Goal: Information Seeking & Learning: Learn about a topic

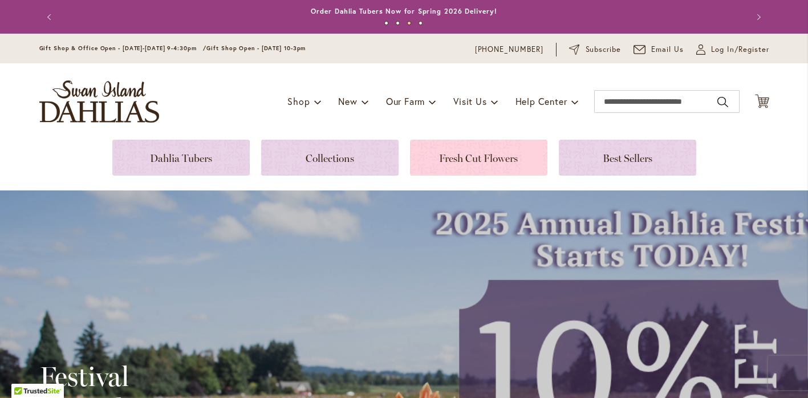
click at [474, 162] on link at bounding box center [478, 158] width 137 height 36
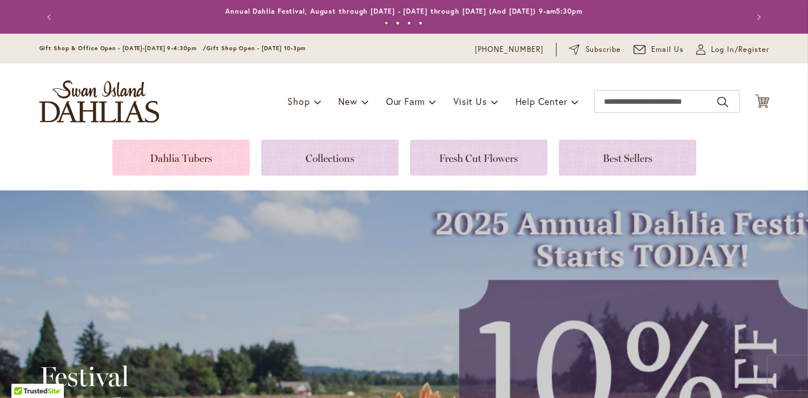
click at [207, 165] on link at bounding box center [180, 158] width 137 height 36
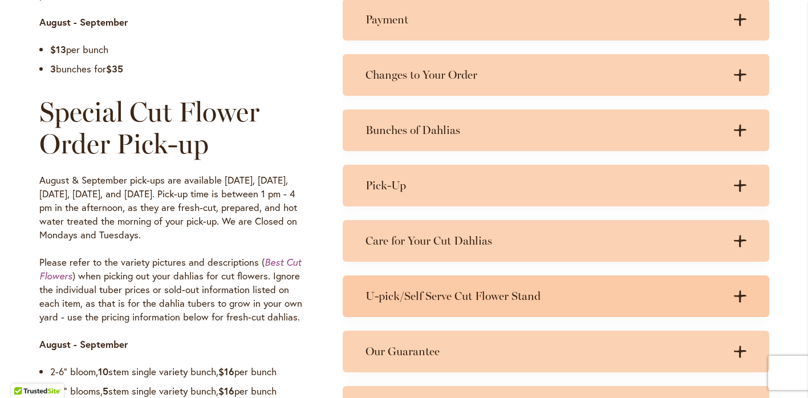
scroll to position [802, 0]
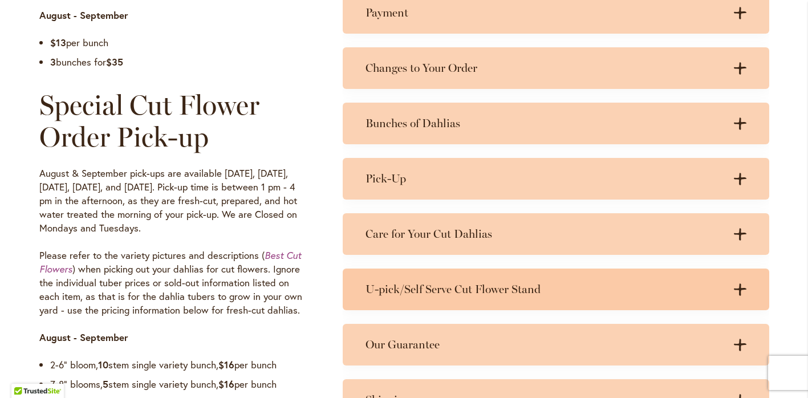
click at [458, 296] on h3 "U-pick/Self Serve Cut Flower Stand" at bounding box center [545, 289] width 358 height 14
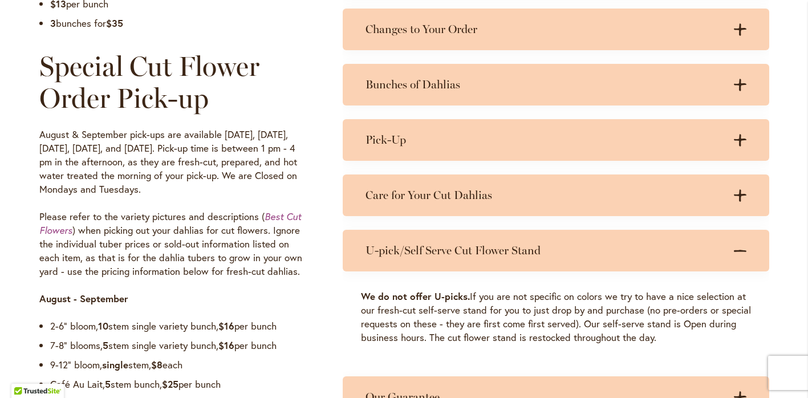
scroll to position [787, 0]
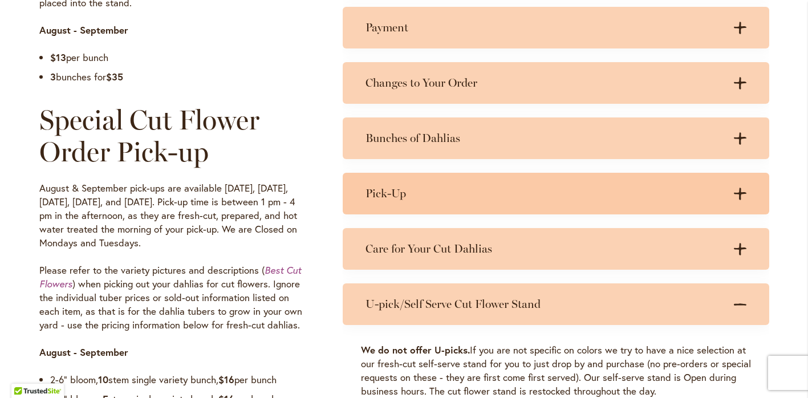
click at [475, 193] on h3 "Pick-Up" at bounding box center [545, 194] width 358 height 14
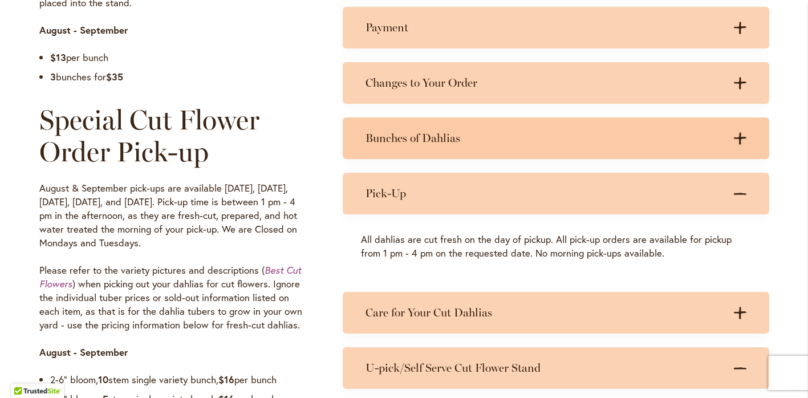
click at [512, 136] on h3 "Bunches of Dahlias" at bounding box center [545, 138] width 358 height 14
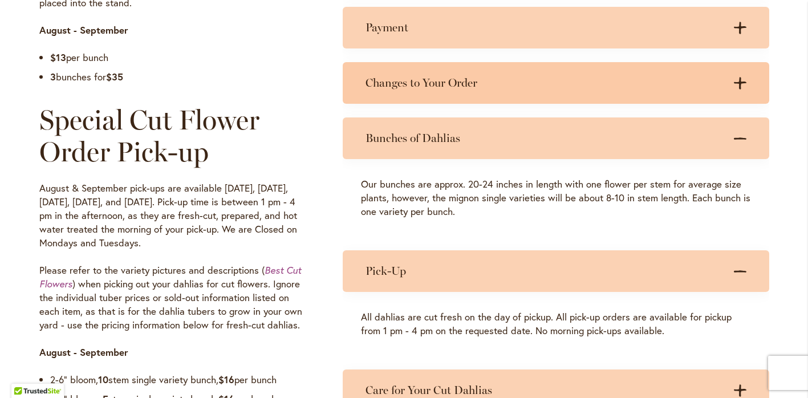
click at [474, 90] on h3 "Changes to Your Order" at bounding box center [545, 83] width 358 height 14
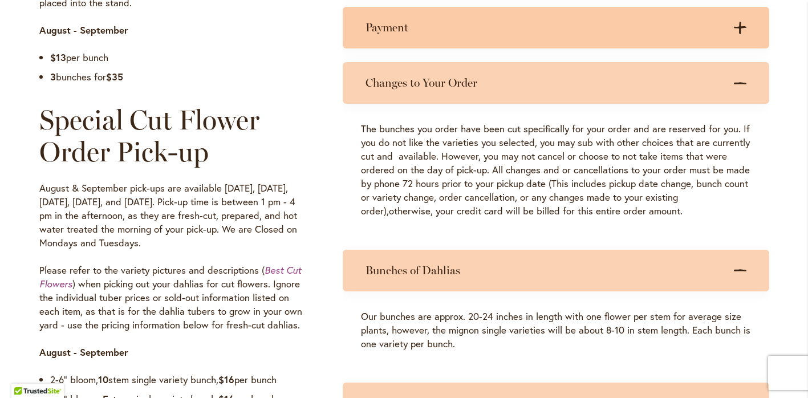
click at [527, 35] on h3 "Payment" at bounding box center [545, 28] width 358 height 14
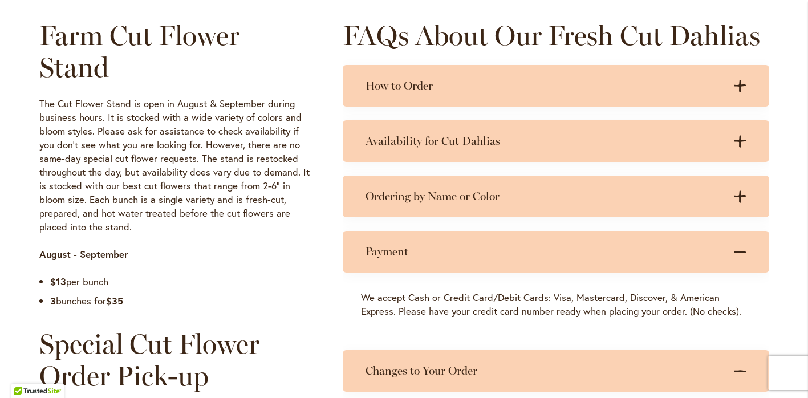
scroll to position [546, 0]
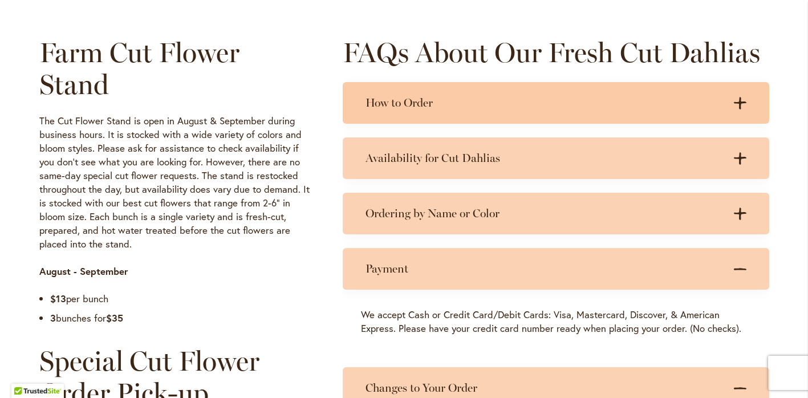
click at [442, 110] on h3 "How to Order" at bounding box center [545, 103] width 358 height 14
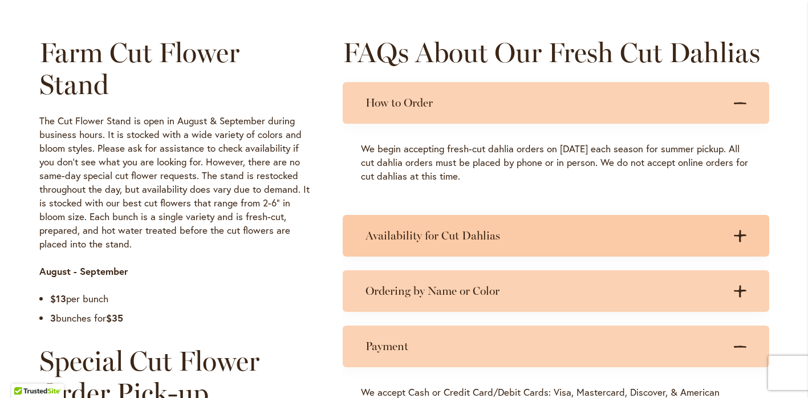
click at [418, 236] on h3 "Availability for Cut Dahlias" at bounding box center [545, 236] width 358 height 14
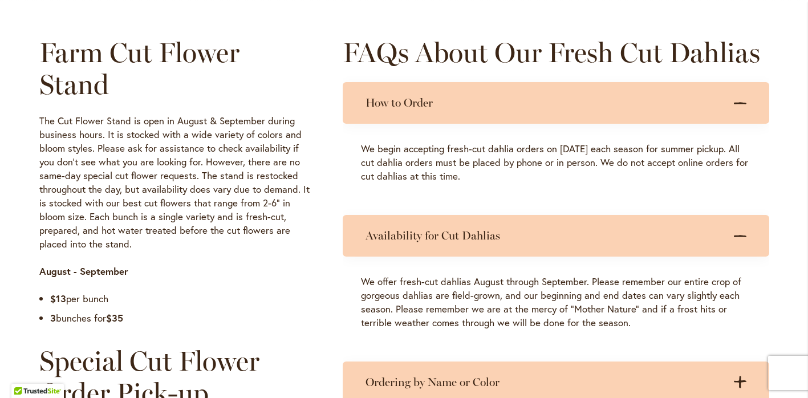
click at [505, 317] on p "We offer fresh-cut dahlias August through September. Please remember our entire…" at bounding box center [556, 302] width 390 height 55
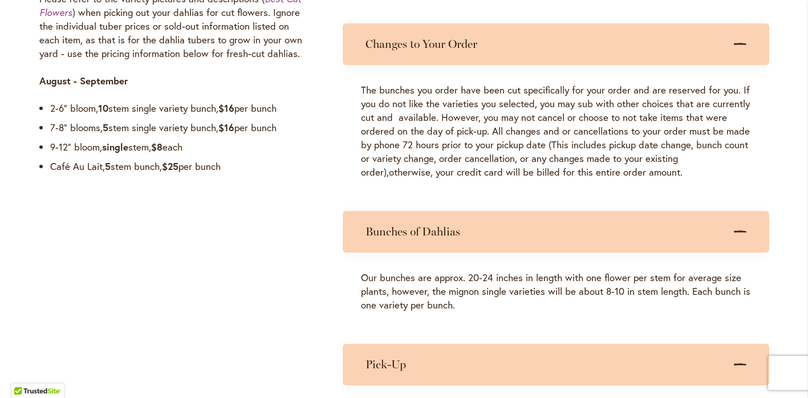
scroll to position [1077, 0]
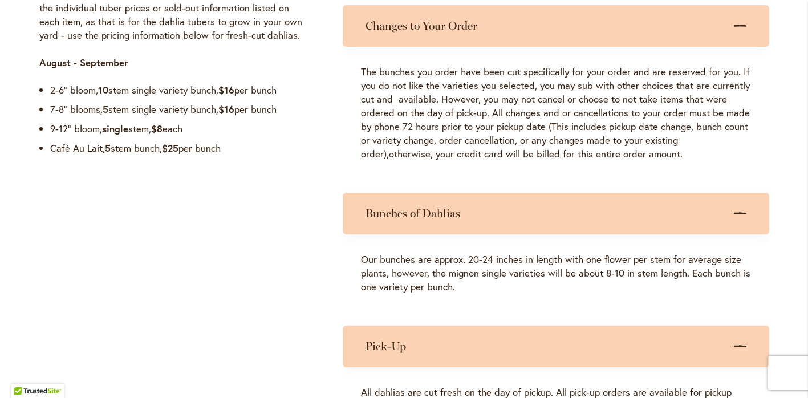
click at [195, 161] on ul "2-6” bloom, 10 stem single variety bunch, $16 per bunch 7-8” blooms, 5 stem sin…" at bounding box center [174, 122] width 270 height 78
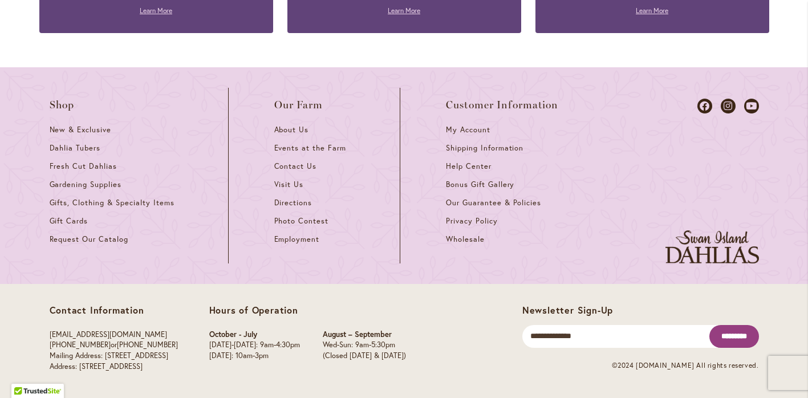
scroll to position [0, 0]
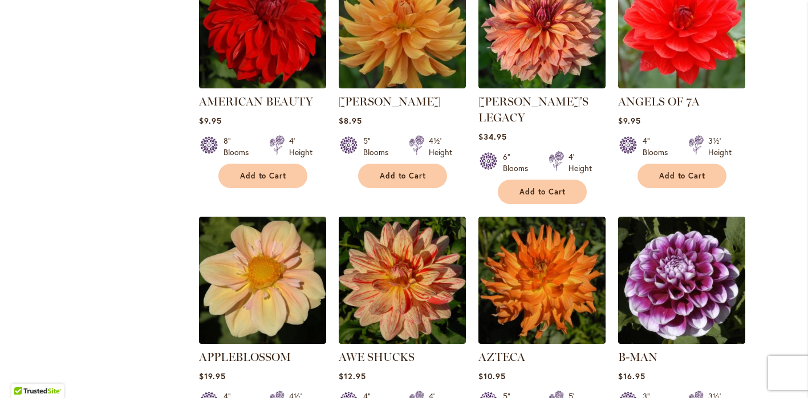
scroll to position [897, 0]
